Goal: Information Seeking & Learning: Learn about a topic

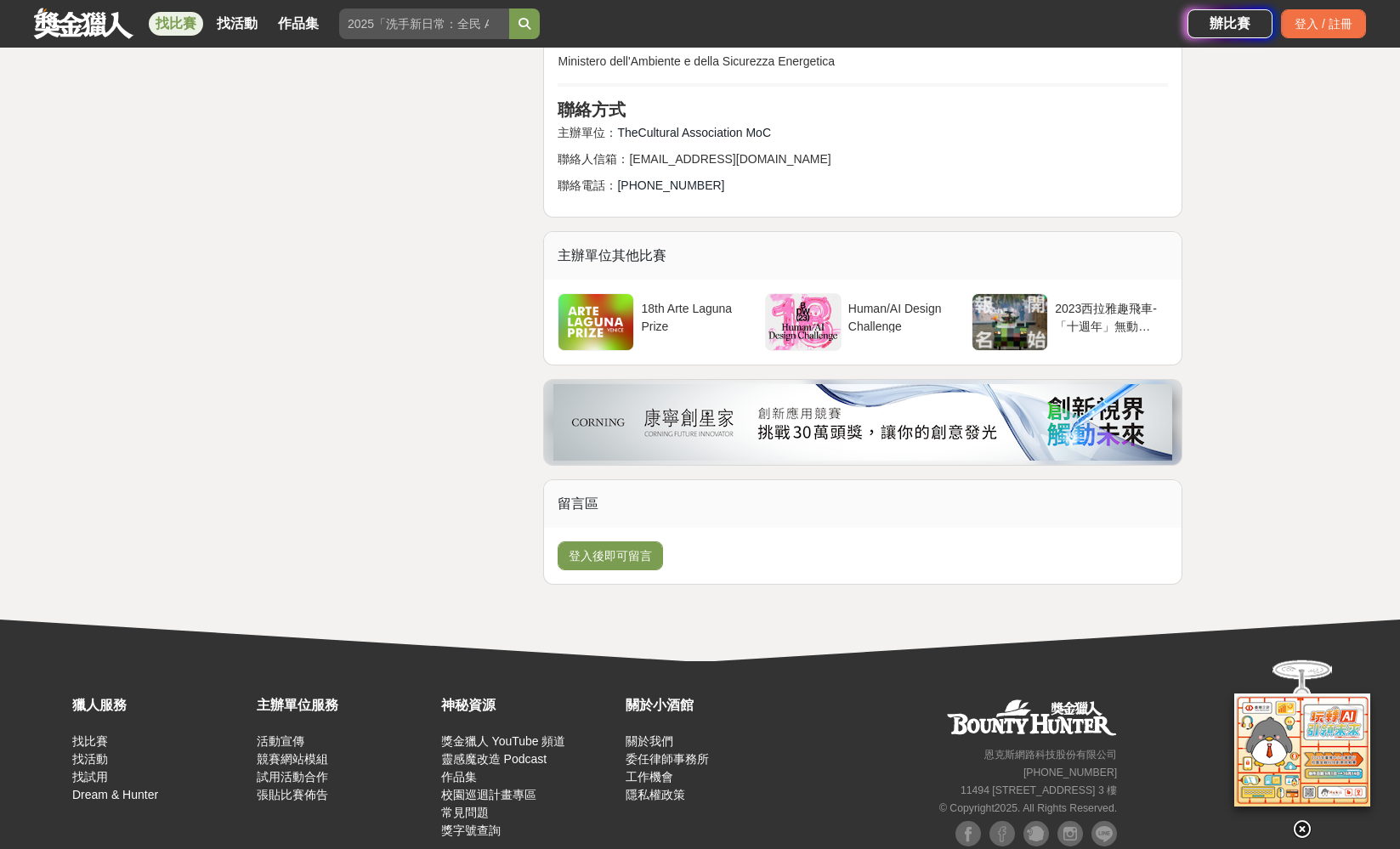
scroll to position [3752, 0]
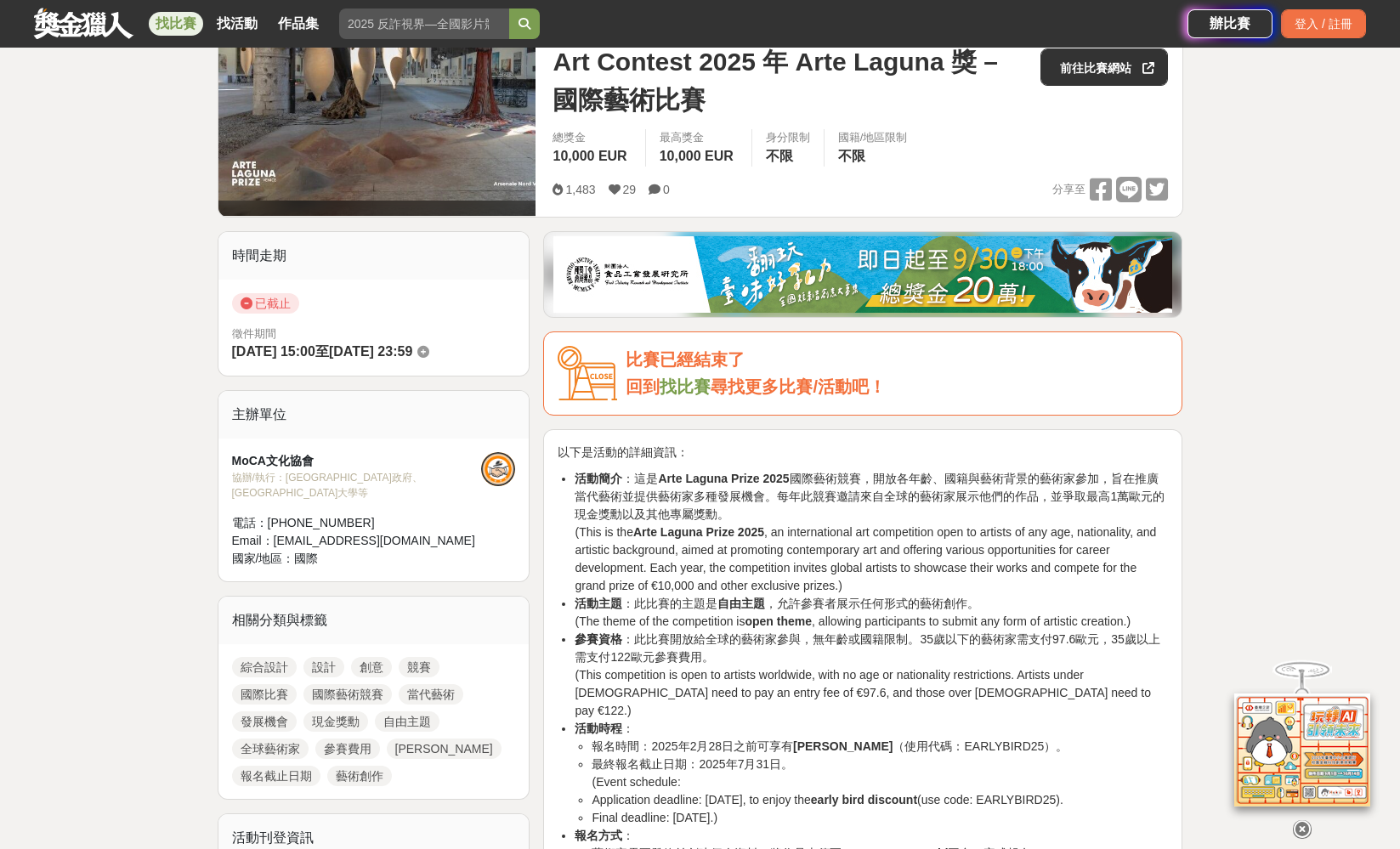
scroll to position [274, 0]
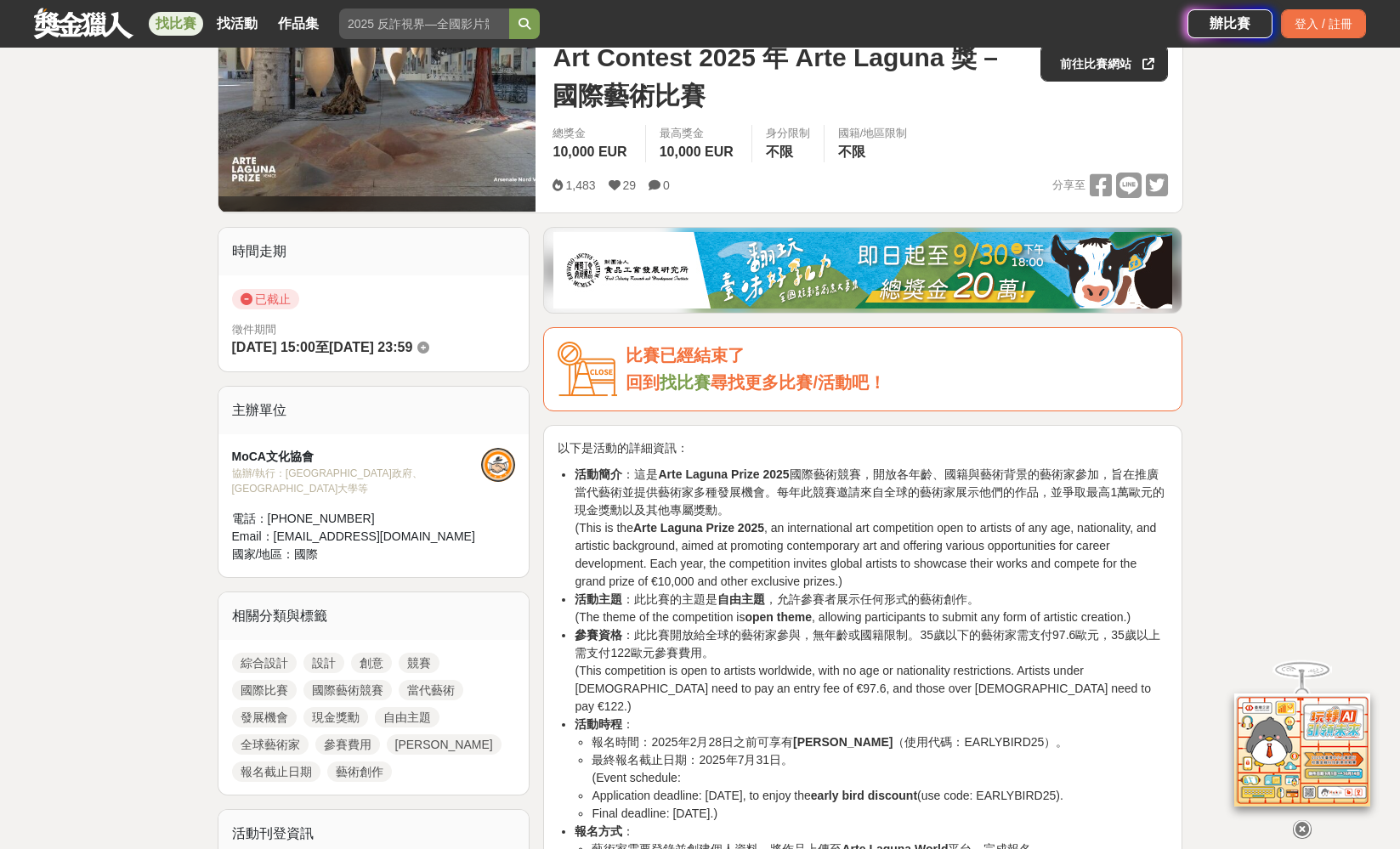
click at [281, 690] on link "國際比賽" at bounding box center [264, 690] width 64 height 20
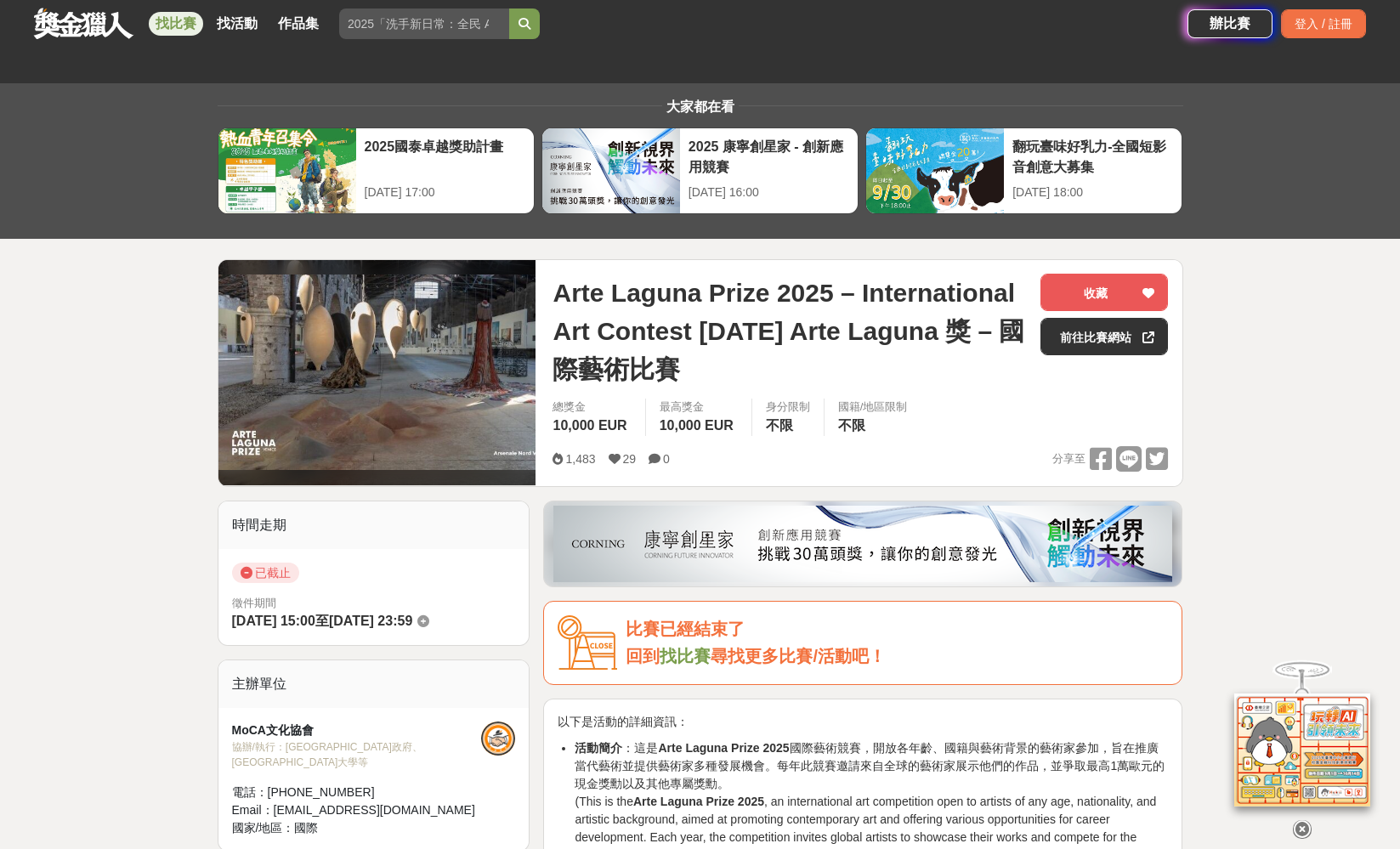
scroll to position [274, 0]
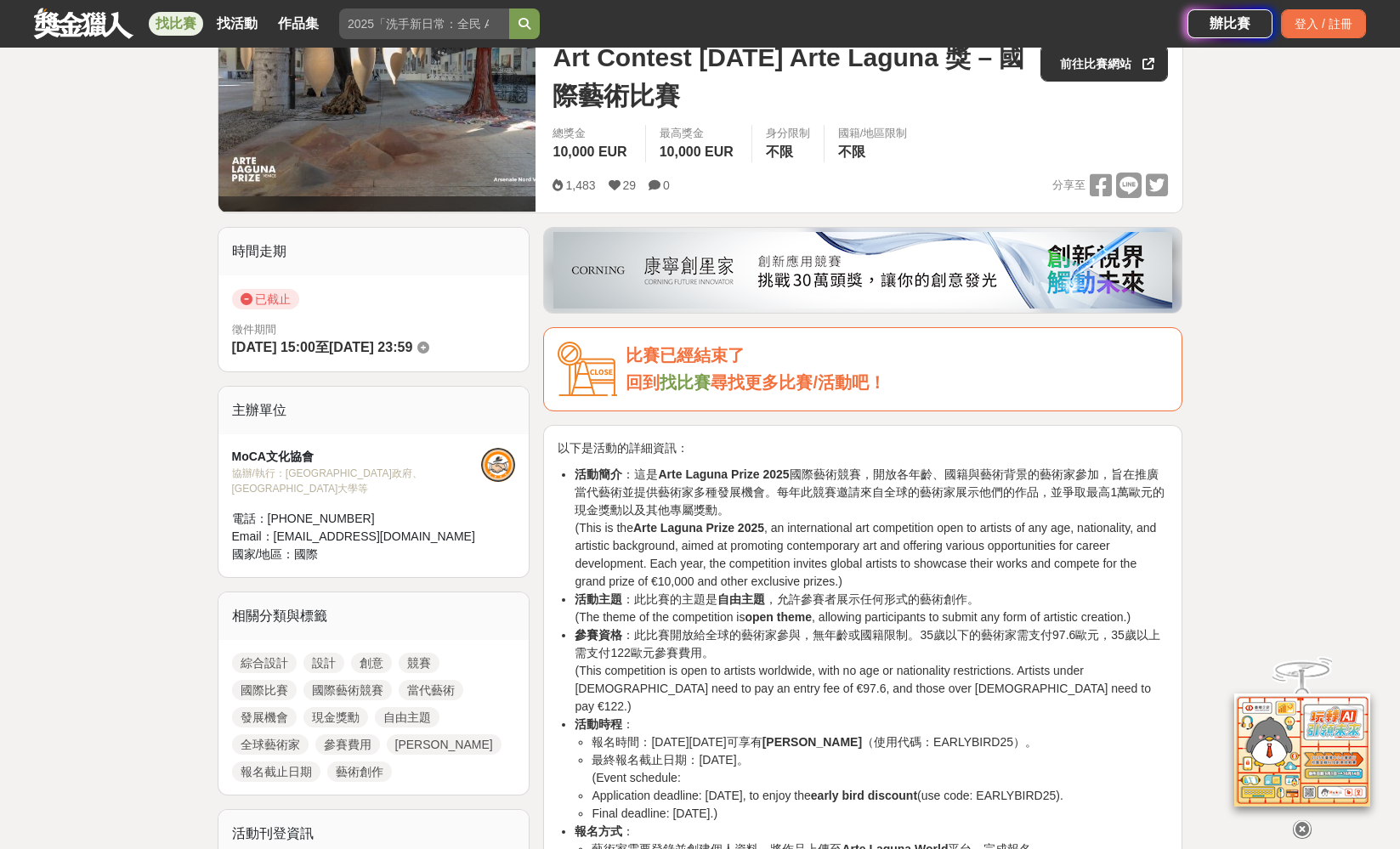
drag, startPoint x: 146, startPoint y: 713, endPoint x: 237, endPoint y: 698, distance: 92.2
click at [348, 689] on link "國際藝術競賽" at bounding box center [348, 690] width 88 height 20
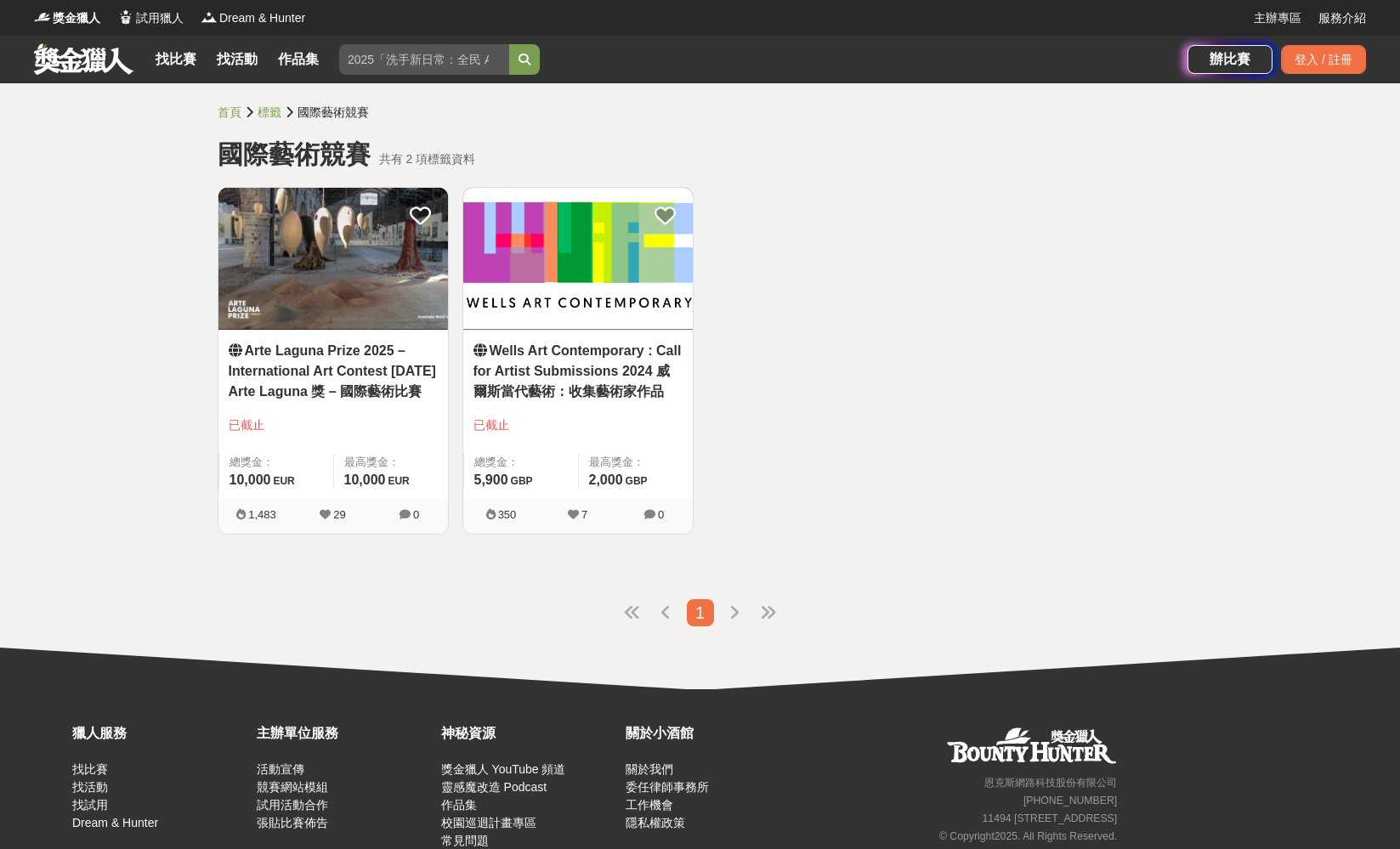
click at [586, 356] on link "Wells Art Contemporary : Call for Artist Submissions 2024 威爾斯當代藝術：收集藝術家作品" at bounding box center [578, 372] width 209 height 61
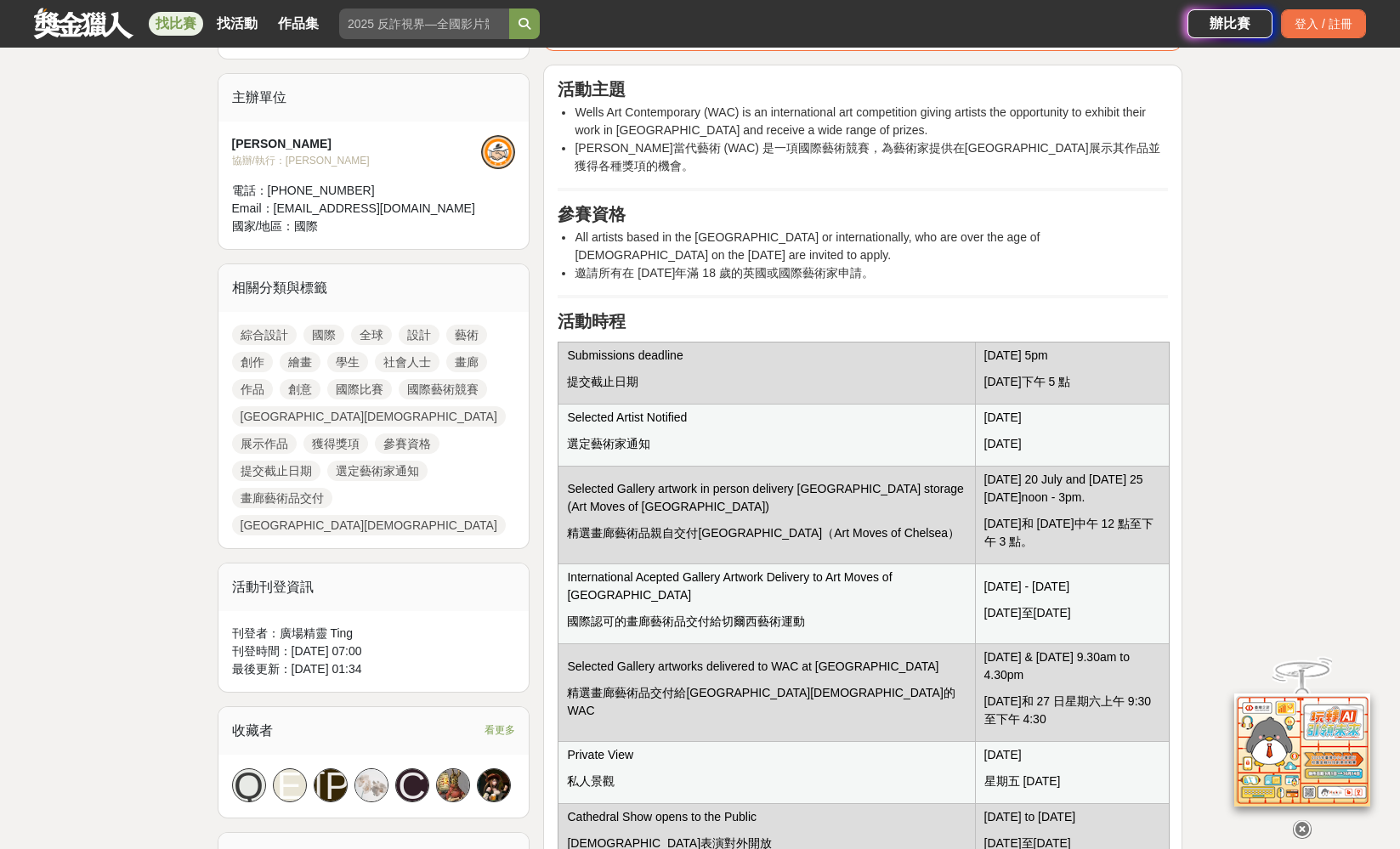
scroll to position [632, 0]
click at [314, 331] on link "國際" at bounding box center [324, 336] width 40 height 20
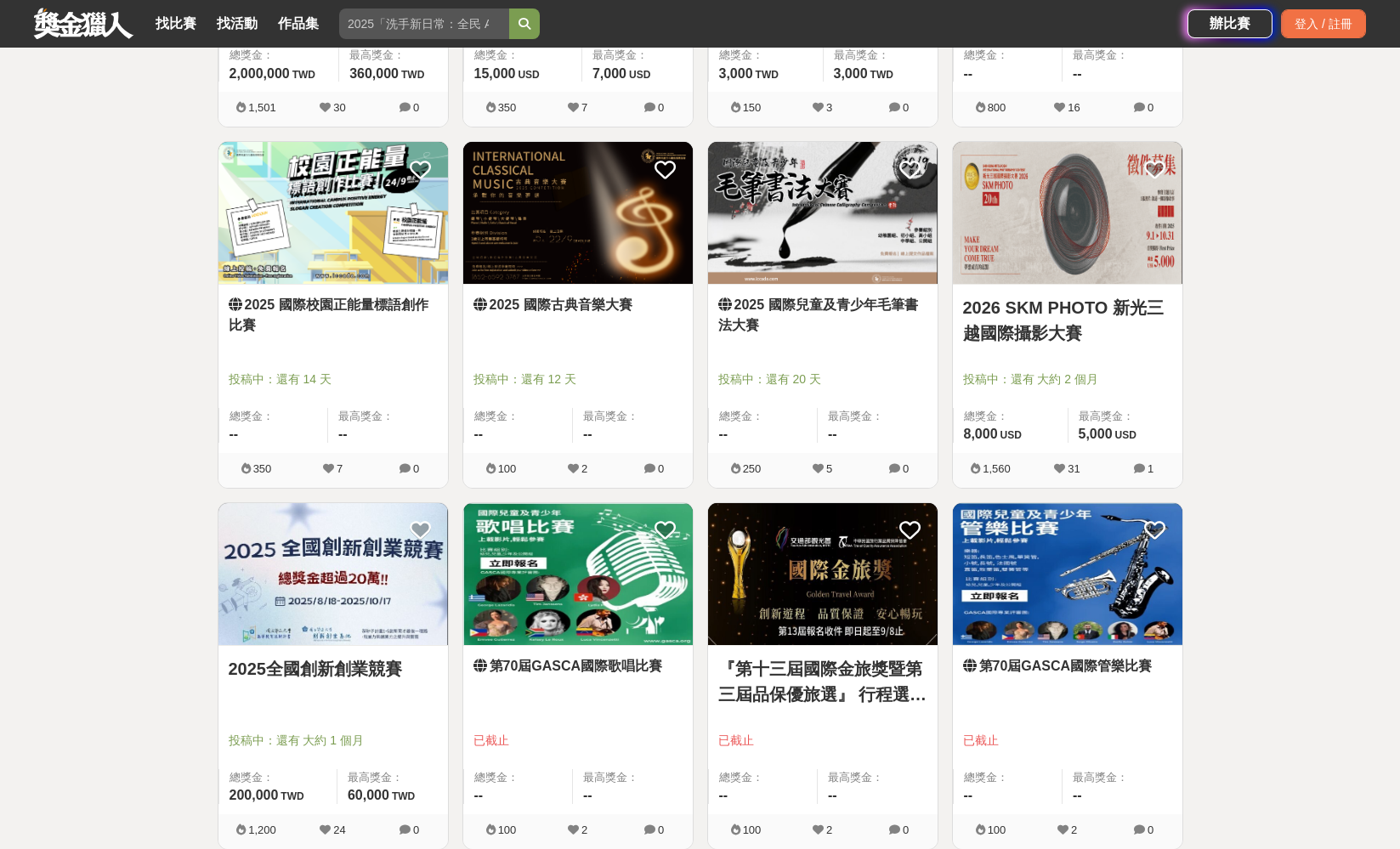
scroll to position [1725, 0]
